Goal: Check status: Check status

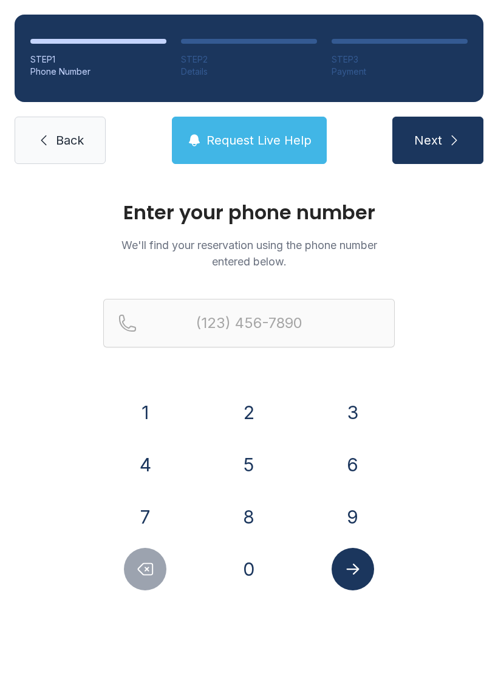
click at [248, 423] on button "2" at bounding box center [249, 412] width 43 height 43
click at [245, 465] on button "5" at bounding box center [249, 464] width 43 height 43
click at [351, 456] on button "6" at bounding box center [353, 464] width 43 height 43
click at [157, 470] on button "4" at bounding box center [145, 464] width 43 height 43
click at [253, 417] on button "2" at bounding box center [249, 412] width 43 height 43
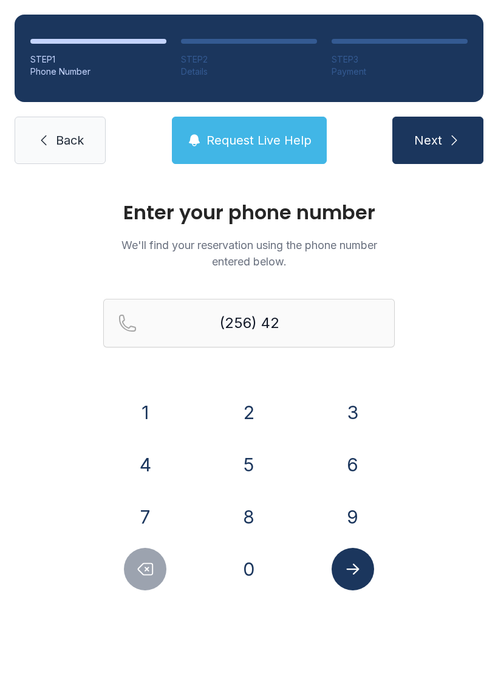
click at [355, 451] on button "6" at bounding box center [353, 464] width 43 height 43
click at [263, 509] on button "8" at bounding box center [249, 517] width 43 height 43
click at [253, 415] on button "2" at bounding box center [249, 412] width 43 height 43
click at [260, 418] on button "2" at bounding box center [249, 412] width 43 height 43
click at [259, 417] on button "2" at bounding box center [249, 412] width 43 height 43
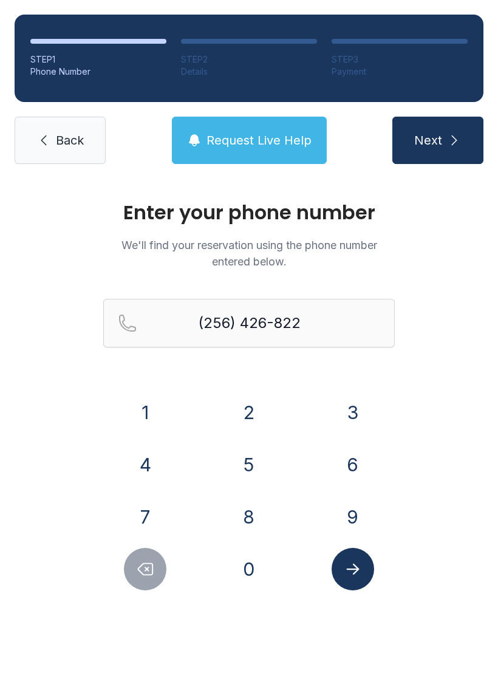
type input "[PHONE_NUMBER]"
click at [355, 570] on icon "Submit lookup form" at bounding box center [352, 569] width 13 height 11
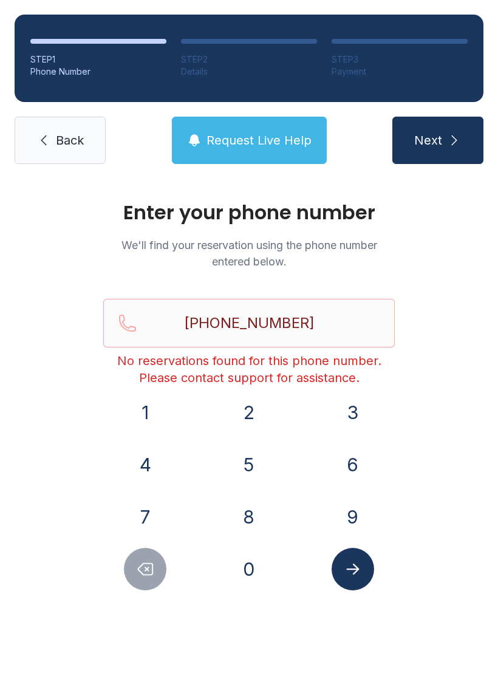
click at [273, 122] on button "Request Live Help" at bounding box center [249, 140] width 155 height 47
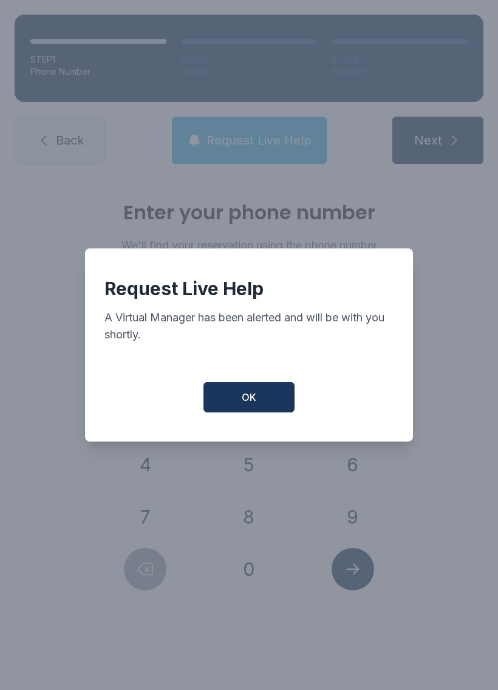
click at [250, 413] on button "OK" at bounding box center [249, 397] width 91 height 30
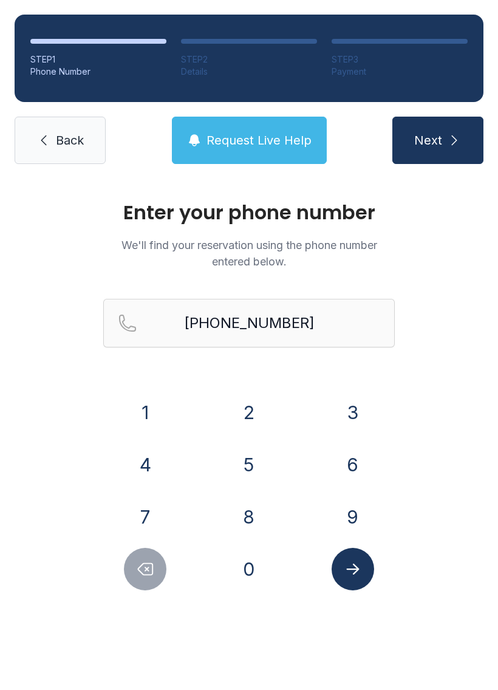
click at [80, 134] on span "Back" at bounding box center [70, 140] width 28 height 17
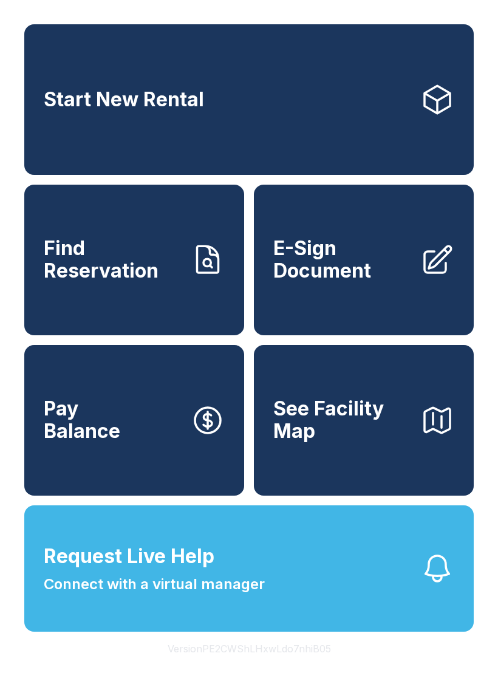
click at [422, 277] on icon at bounding box center [437, 260] width 34 height 34
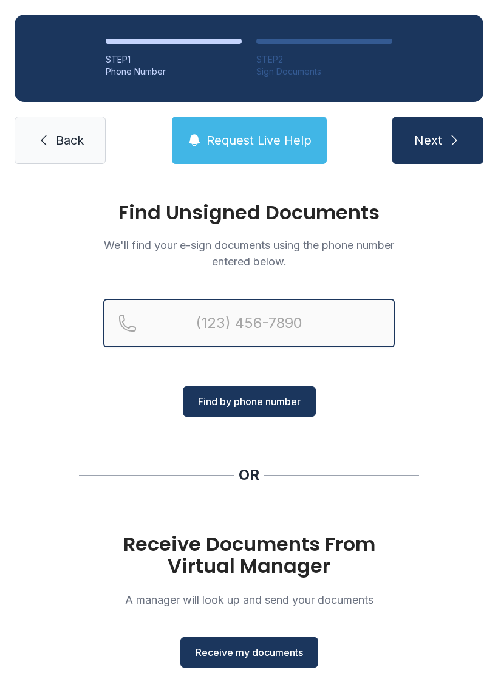
click at [229, 312] on input "Reservation phone number" at bounding box center [249, 323] width 292 height 49
type input "[PHONE_NUMBER]"
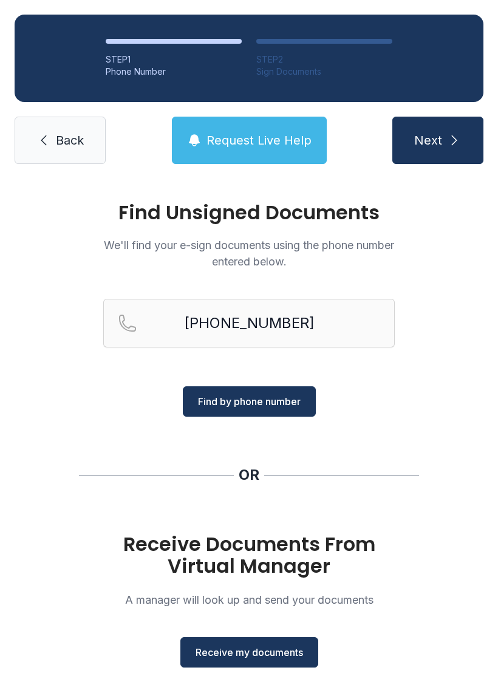
click at [283, 397] on span "Find by phone number" at bounding box center [249, 401] width 103 height 15
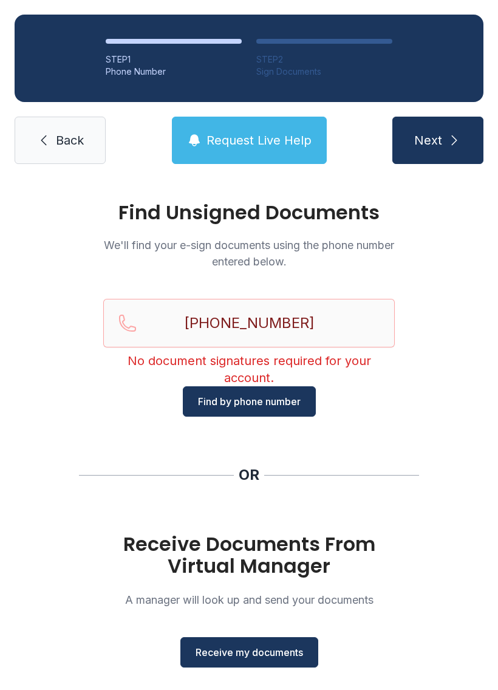
click at [61, 117] on link "Back" at bounding box center [60, 140] width 91 height 47
